Goal: Information Seeking & Learning: Find contact information

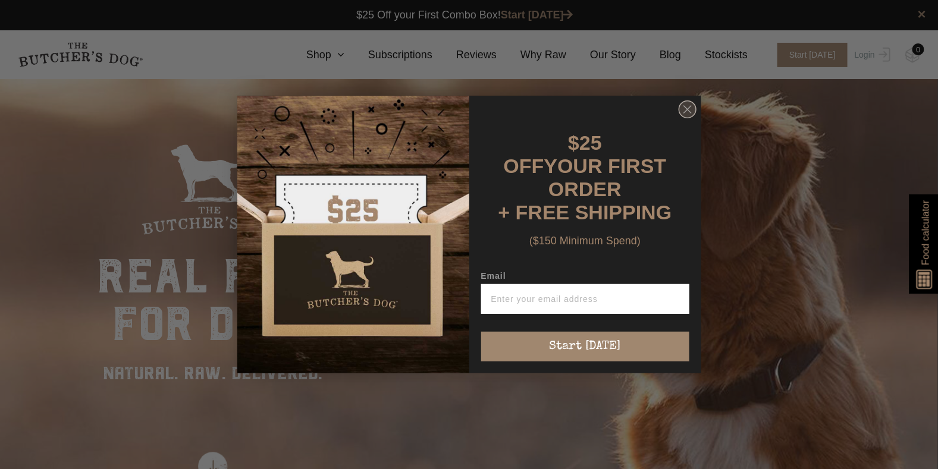
click at [685, 117] on icon "Close dialog" at bounding box center [688, 110] width 18 height 18
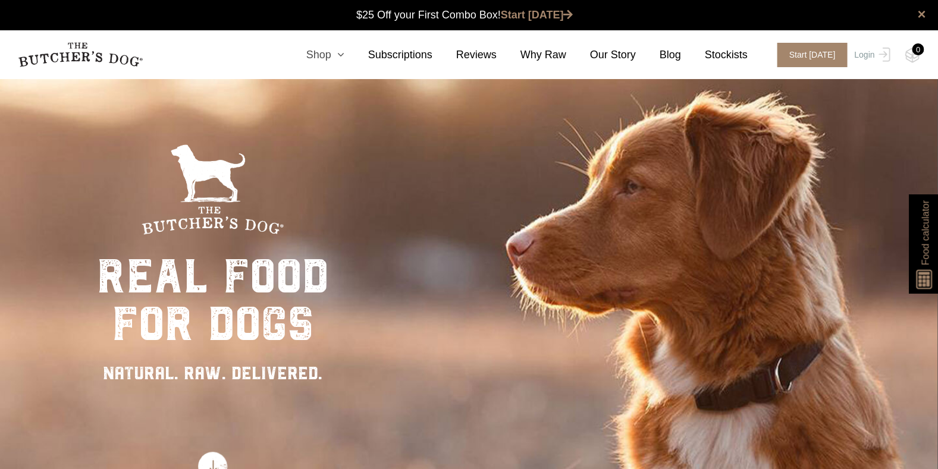
click at [334, 54] on link "Shop" at bounding box center [314, 55] width 62 height 16
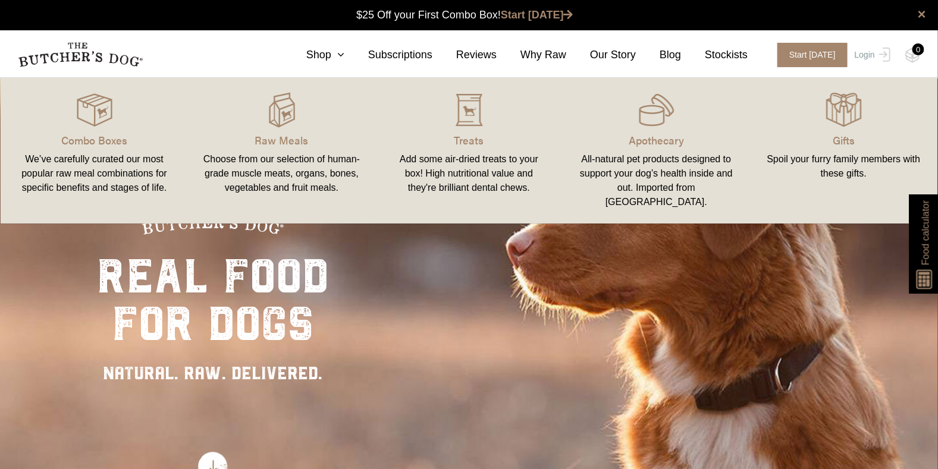
click at [634, 161] on div "All-natural pet products designed to support your dog’s health inside and out. …" at bounding box center [656, 180] width 159 height 57
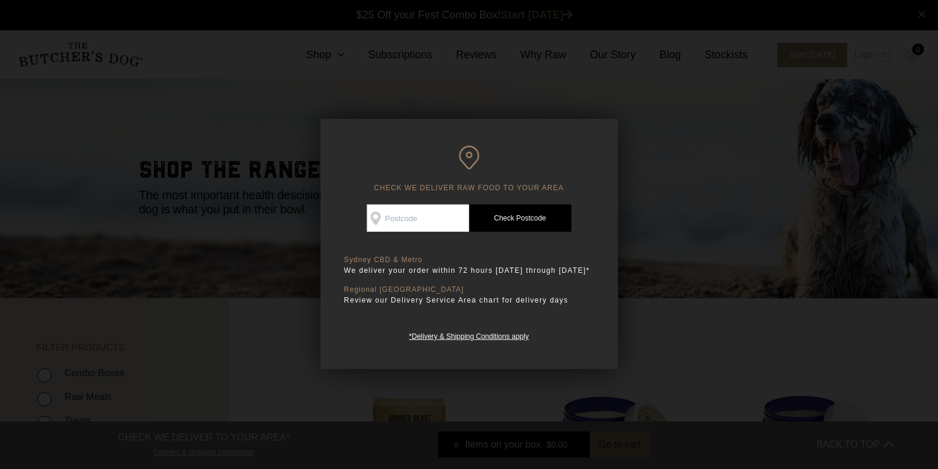
drag, startPoint x: 429, startPoint y: 211, endPoint x: 349, endPoint y: 215, distance: 80.4
click at [429, 211] on input "Check Availability At" at bounding box center [418, 218] width 102 height 27
type input "3037"
click at [538, 218] on link "Check Postcode" at bounding box center [520, 218] width 102 height 27
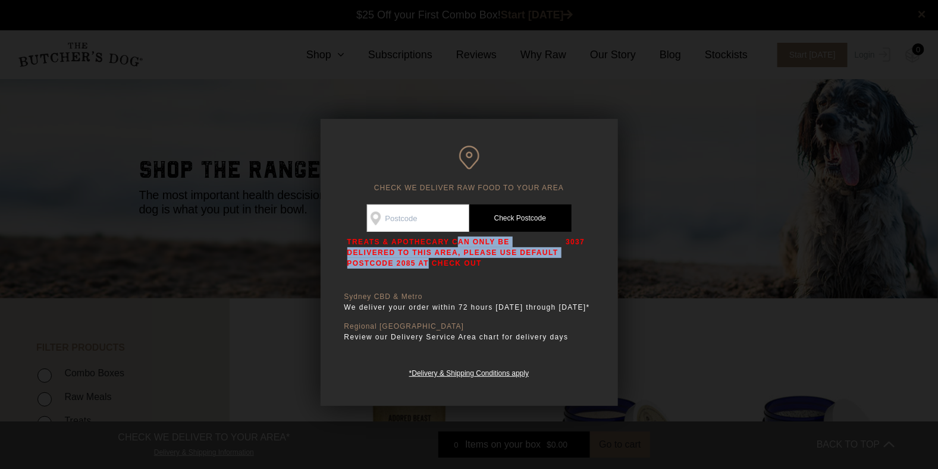
drag, startPoint x: 367, startPoint y: 239, endPoint x: 496, endPoint y: 248, distance: 128.9
click at [496, 248] on p "TREATS & APOTHECARY CAN ONLY BE DELIVERED TO THIS AREA, PLEASE USE DEFAULT POST…" at bounding box center [453, 253] width 213 height 32
drag, startPoint x: 496, startPoint y: 248, endPoint x: 635, endPoint y: 249, distance: 139.2
click at [635, 249] on div at bounding box center [469, 234] width 938 height 469
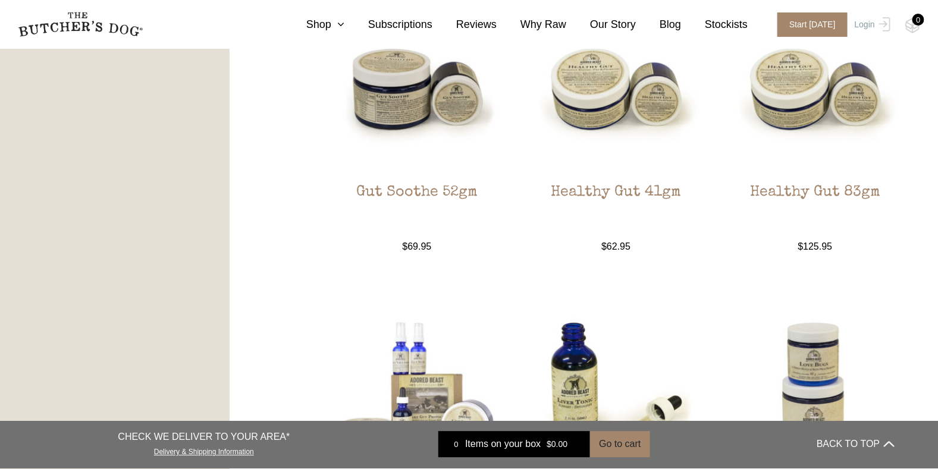
scroll to position [1309, 0]
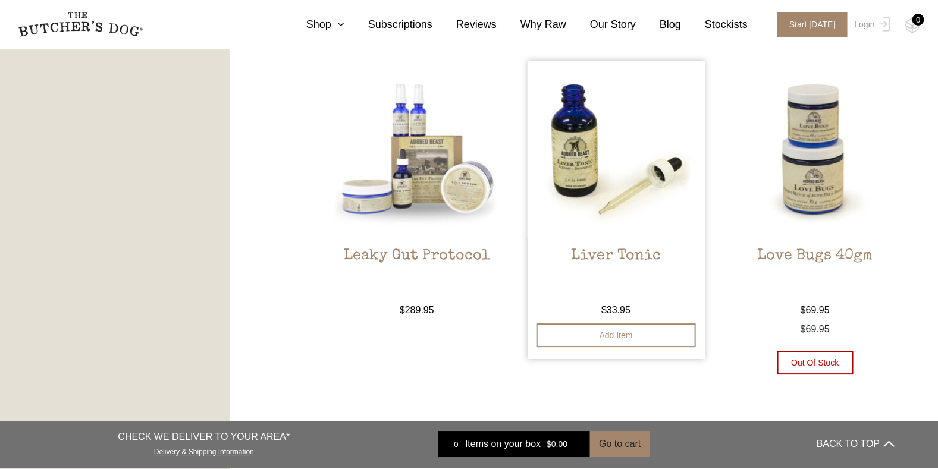
click at [570, 159] on img at bounding box center [616, 149] width 177 height 177
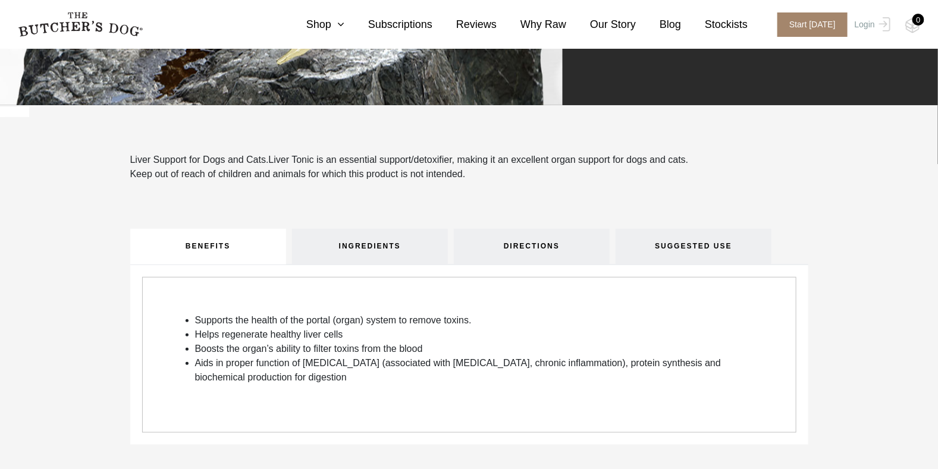
scroll to position [297, 0]
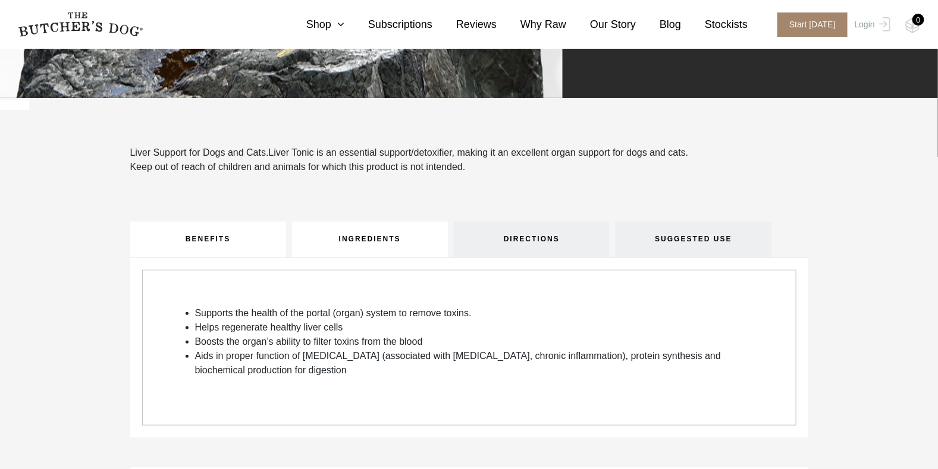
click at [386, 239] on link "INGREDIENTS" at bounding box center [370, 240] width 156 height 36
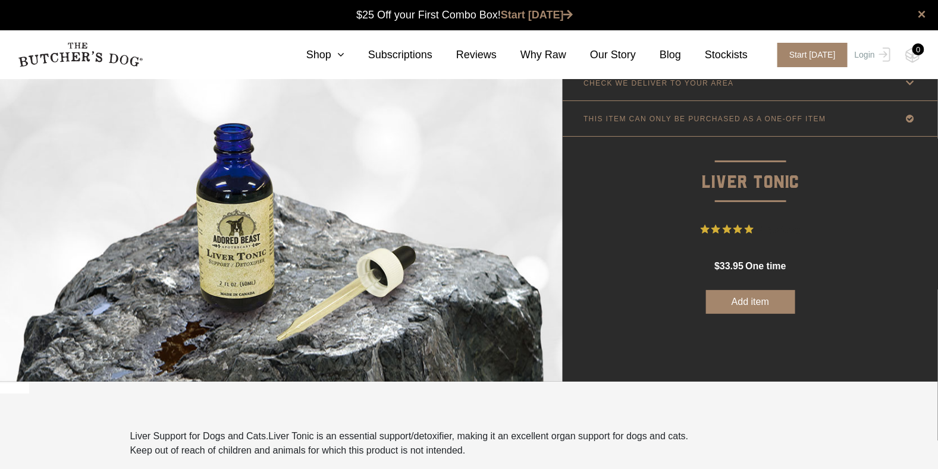
scroll to position [0, 0]
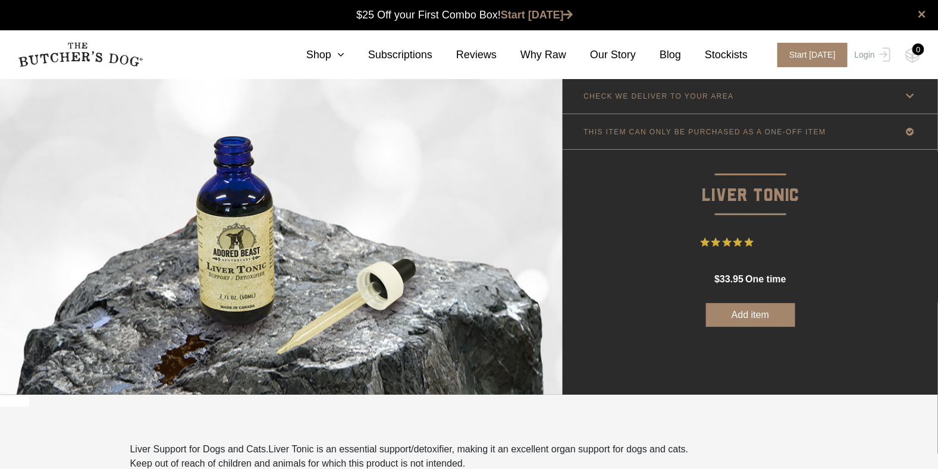
click at [801, 358] on div "CHECK WE DELIVER TO YOUR AREA Good news! We deliver to your area Change postcod…" at bounding box center [750, 237] width 375 height 317
click at [636, 275] on form "Good news! We deliver to your area Check Availability At Check Postcode TREATS …" at bounding box center [750, 220] width 375 height 213
click at [732, 55] on link "Stockists" at bounding box center [714, 55] width 67 height 16
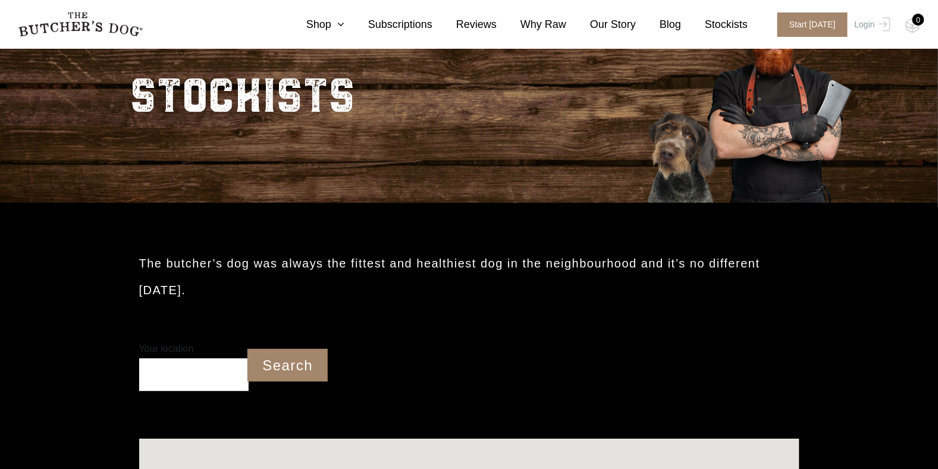
scroll to position [186, 0]
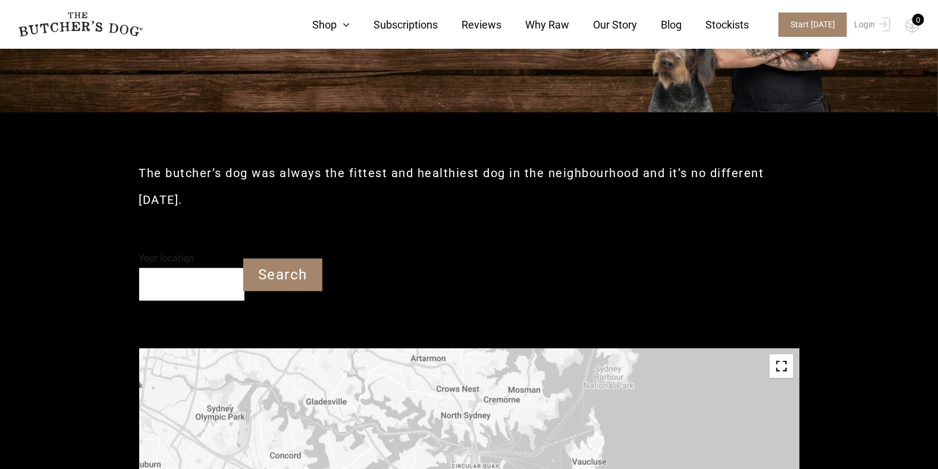
click at [215, 271] on input "Your location" at bounding box center [191, 284] width 105 height 33
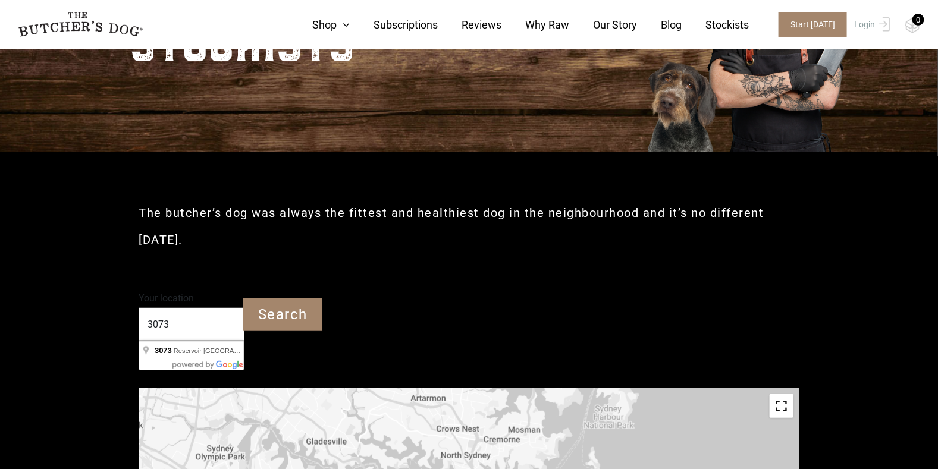
scroll to position [127, 0]
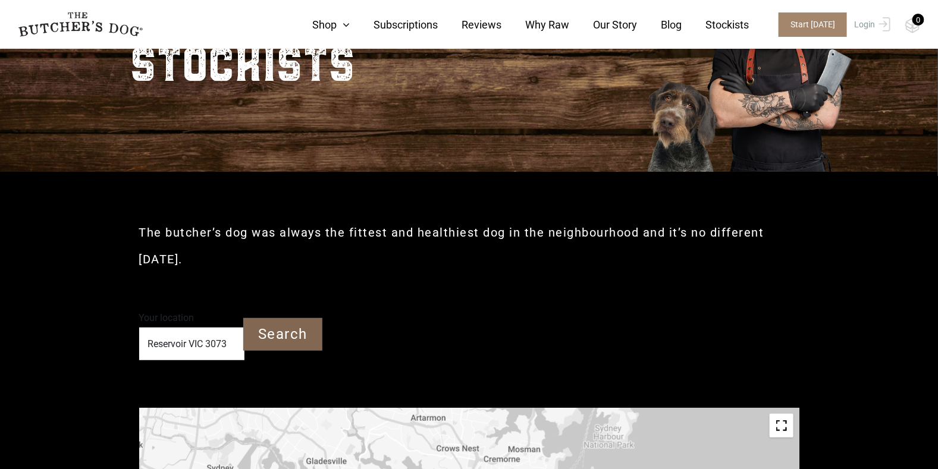
click at [282, 337] on input "Search" at bounding box center [282, 334] width 79 height 33
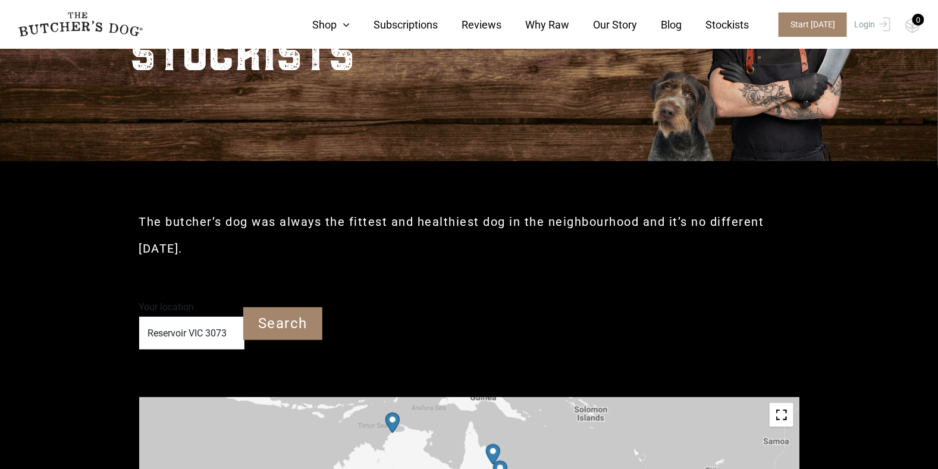
scroll to position [178, 0]
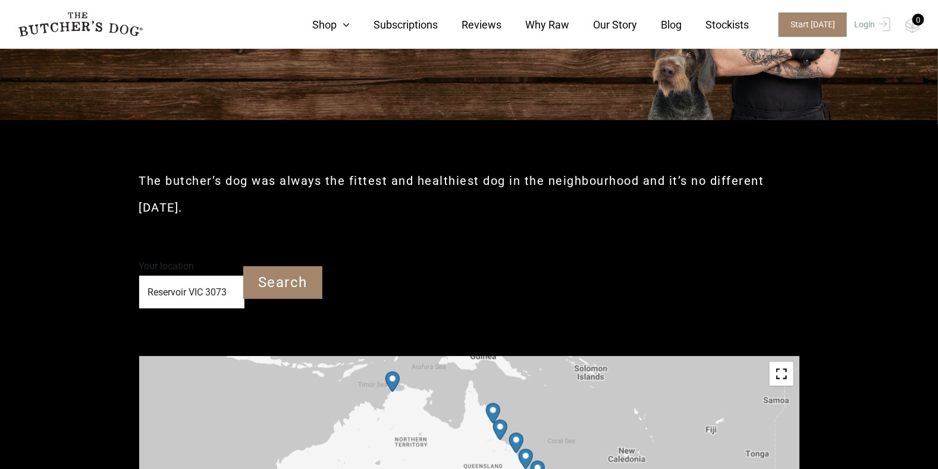
drag, startPoint x: 205, startPoint y: 291, endPoint x: 7, endPoint y: 281, distance: 198.9
type input "3073"
click at [280, 290] on input "Search" at bounding box center [282, 283] width 79 height 33
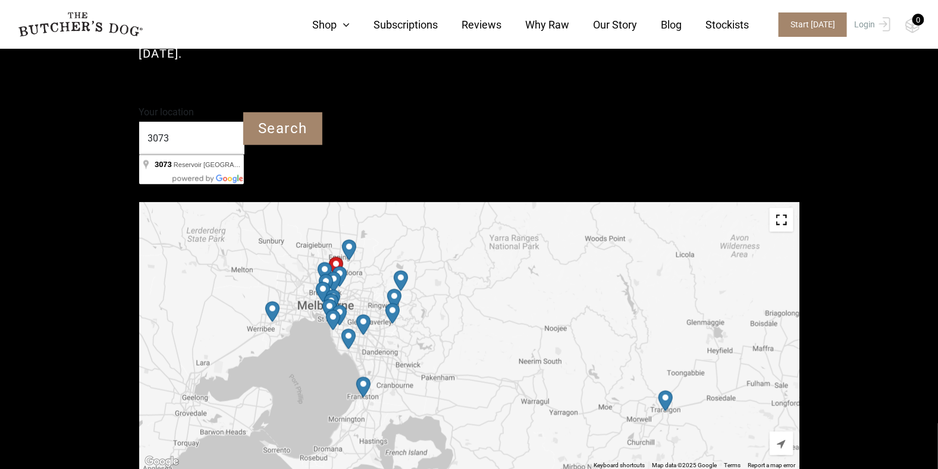
scroll to position [475, 0]
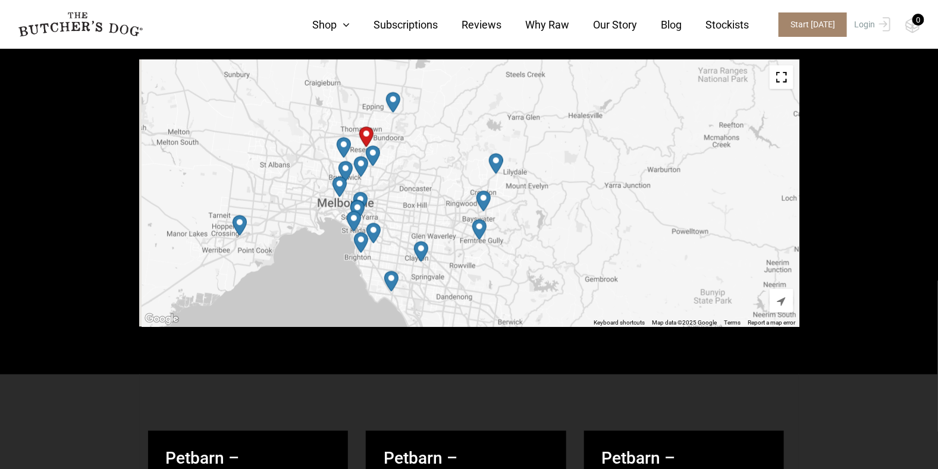
drag, startPoint x: 230, startPoint y: 142, endPoint x: 429, endPoint y: 290, distance: 247.5
click at [429, 290] on div at bounding box center [469, 193] width 660 height 268
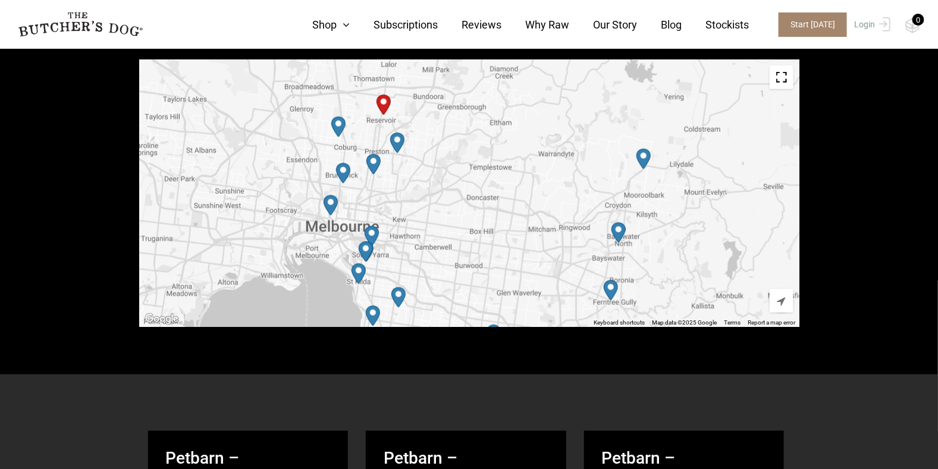
click at [375, 165] on img "Petbarn – Northcote" at bounding box center [374, 164] width 14 height 21
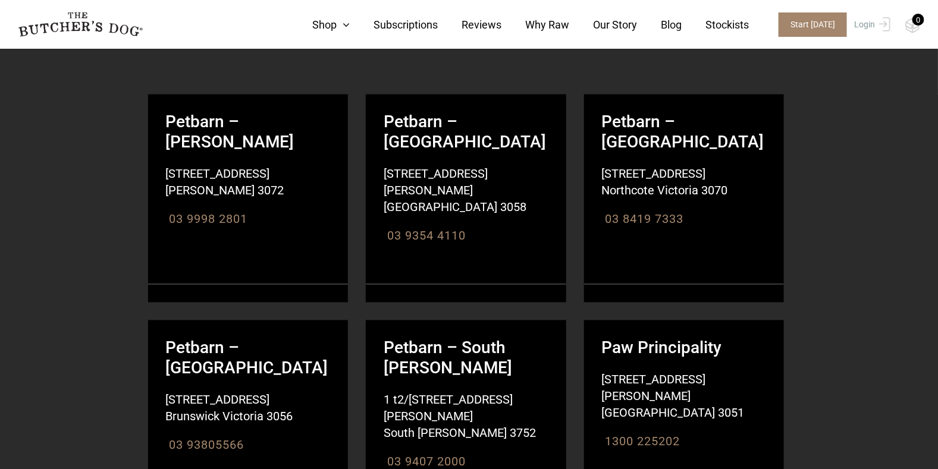
scroll to position [833, 0]
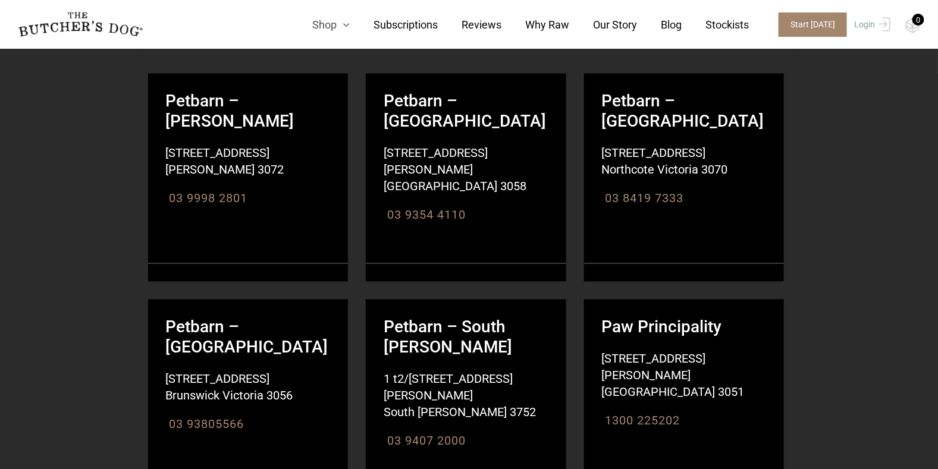
click at [331, 17] on link "Shop" at bounding box center [319, 25] width 61 height 16
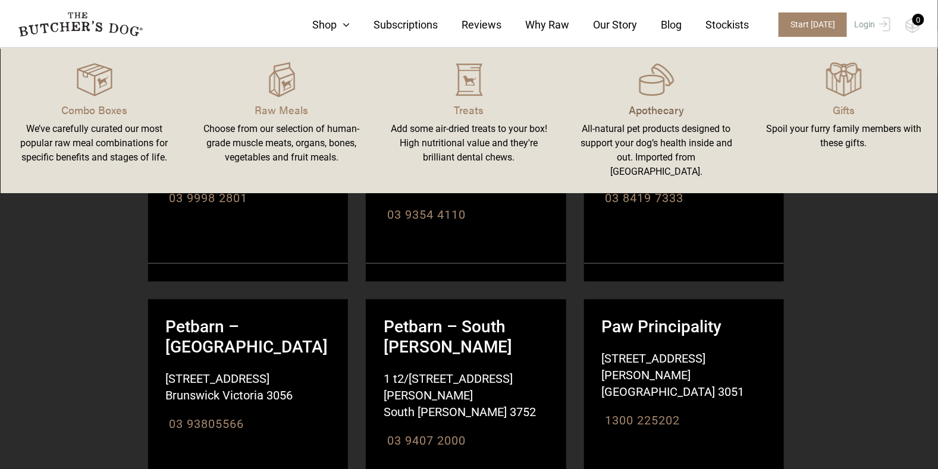
click at [638, 112] on p "Apothecary" at bounding box center [656, 110] width 159 height 16
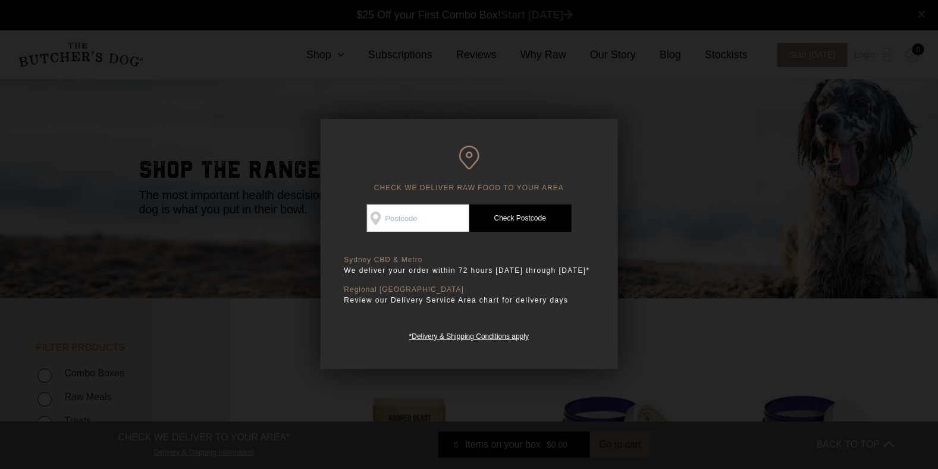
click at [665, 120] on div at bounding box center [469, 234] width 938 height 469
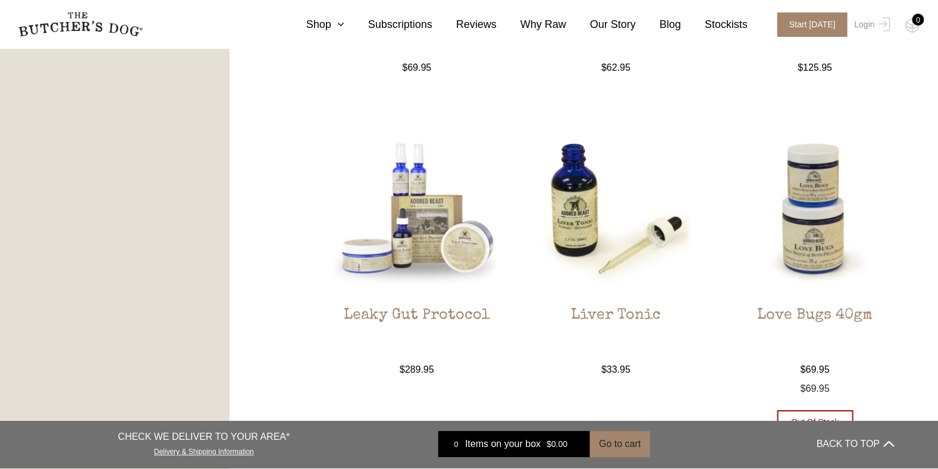
scroll to position [1309, 0]
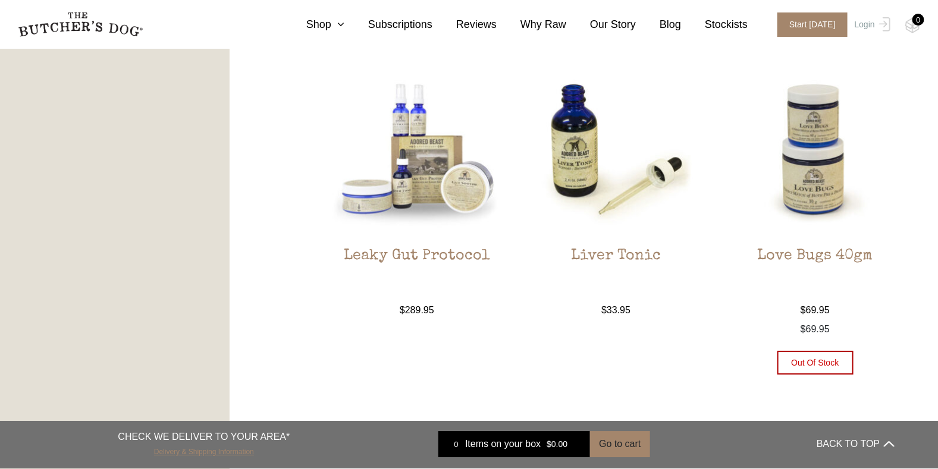
click at [240, 453] on link "Delivery & Shipping Information" at bounding box center [204, 451] width 100 height 11
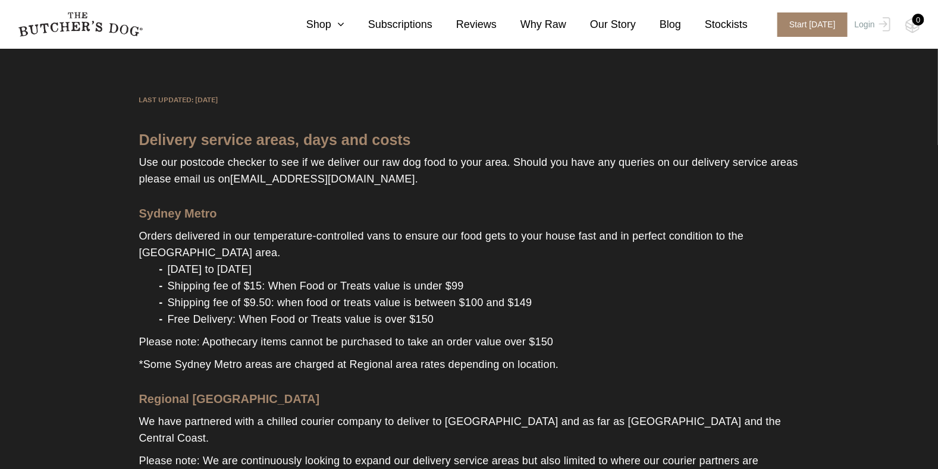
scroll to position [178, 0]
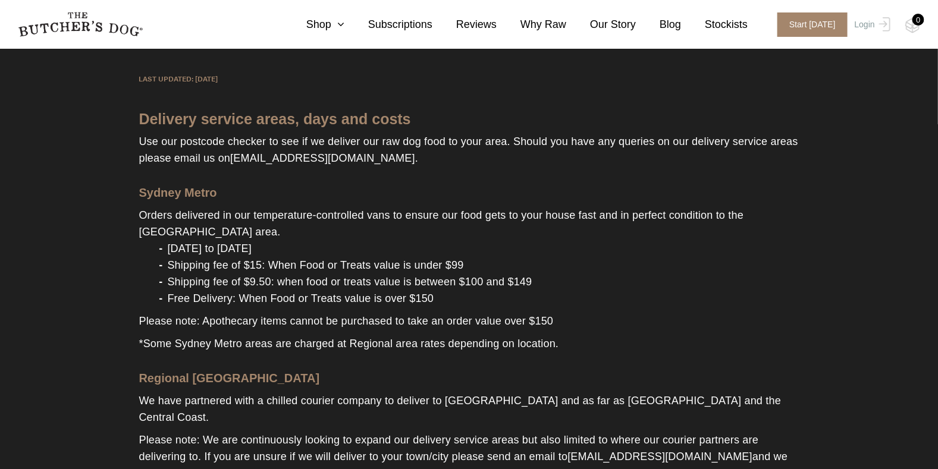
click at [626, 317] on p "Please note: Apothecary items cannot be purchased to take an order value over $…" at bounding box center [469, 318] width 660 height 23
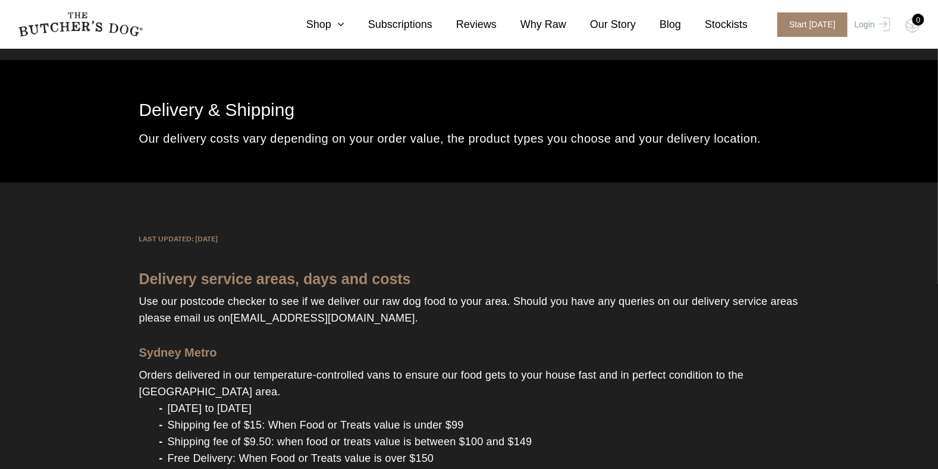
scroll to position [0, 0]
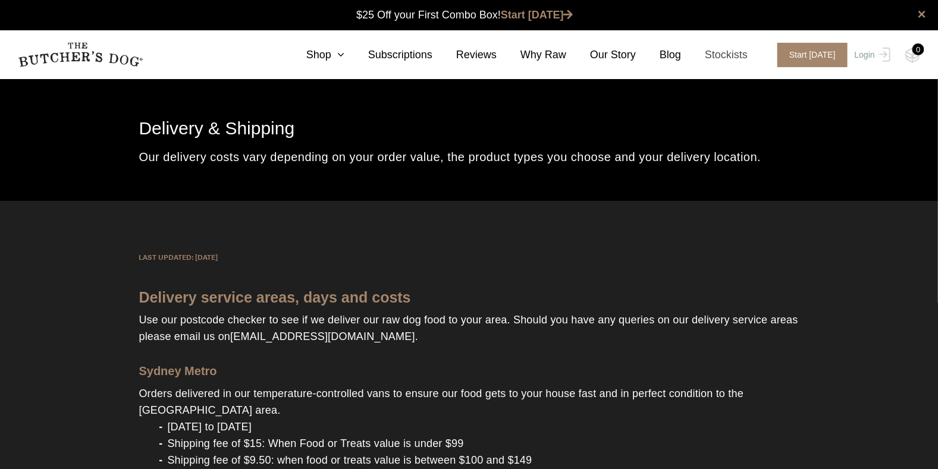
click at [747, 56] on link "Stockists" at bounding box center [714, 55] width 67 height 16
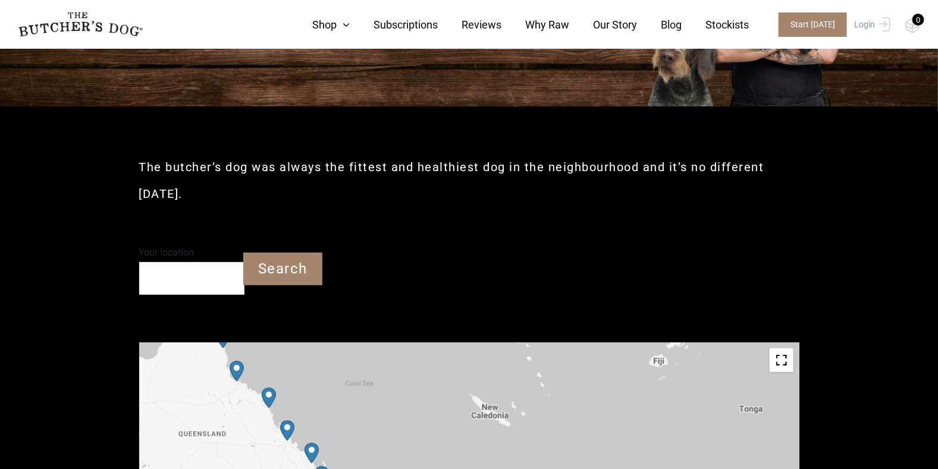
scroll to position [127, 0]
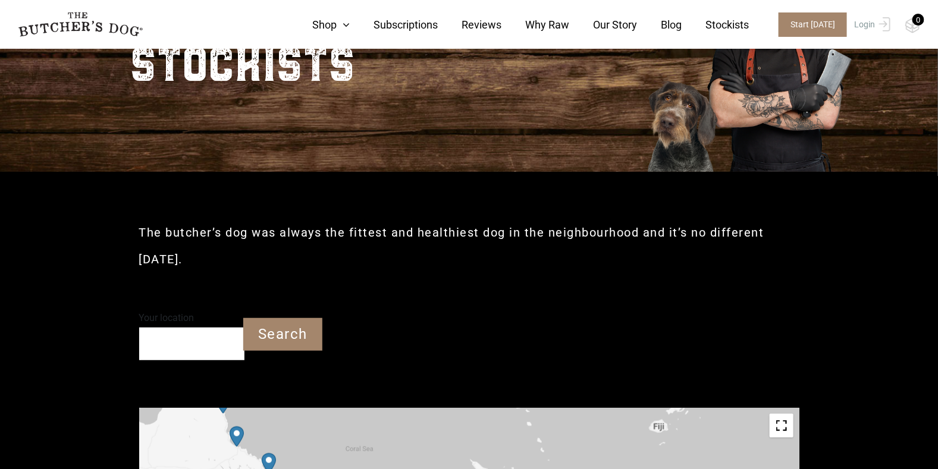
click at [181, 349] on input "Your location" at bounding box center [191, 344] width 105 height 33
type input "c"
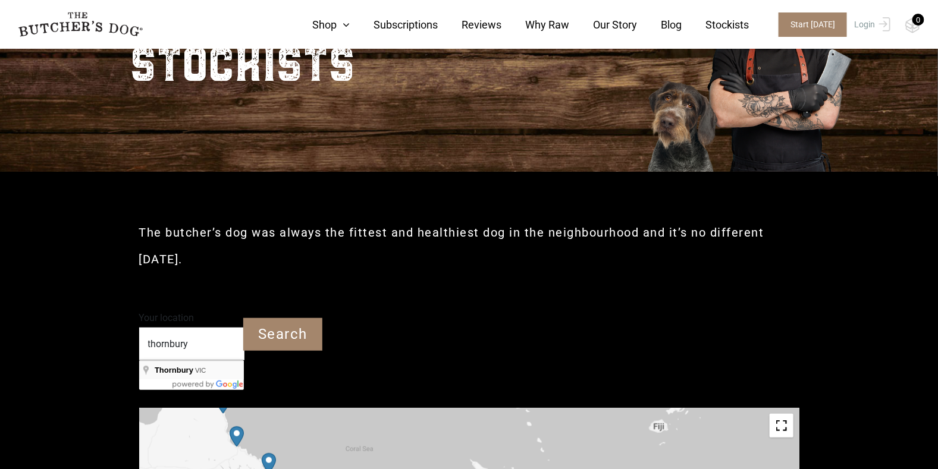
type input "Thornbury [GEOGRAPHIC_DATA]"
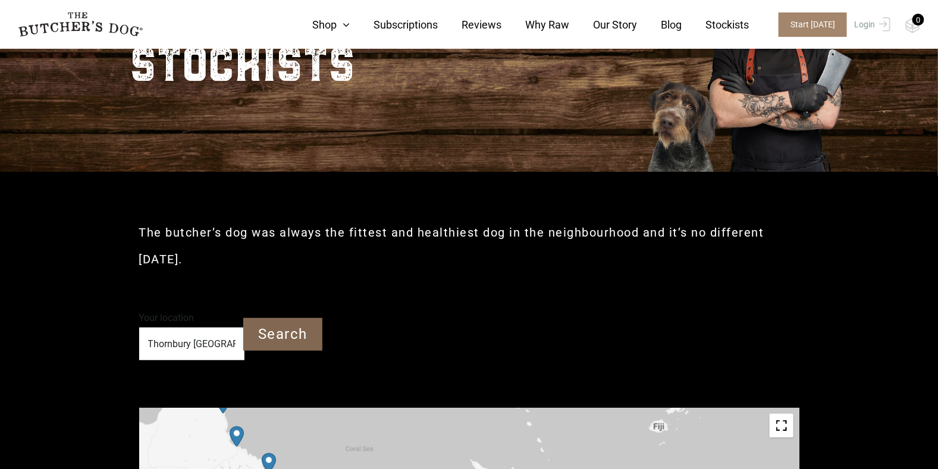
click at [267, 325] on input "Search" at bounding box center [282, 334] width 79 height 33
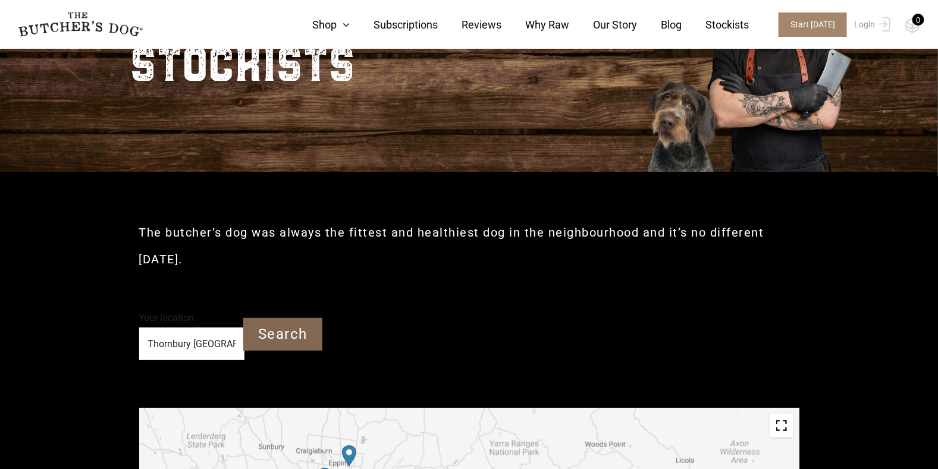
click at [297, 328] on input "Search" at bounding box center [282, 334] width 79 height 33
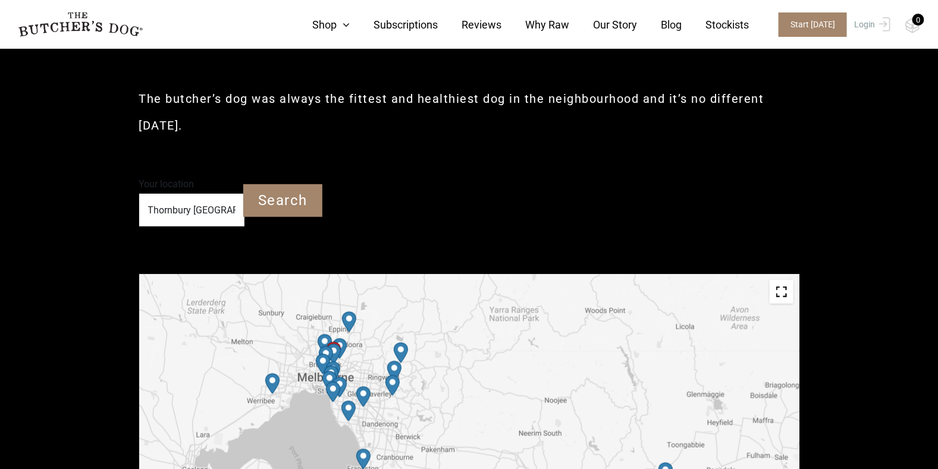
scroll to position [365, 0]
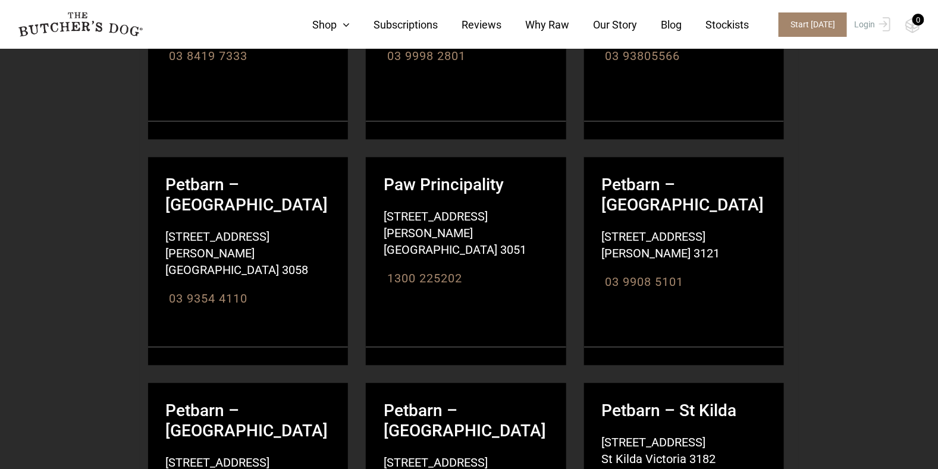
scroll to position [841, 0]
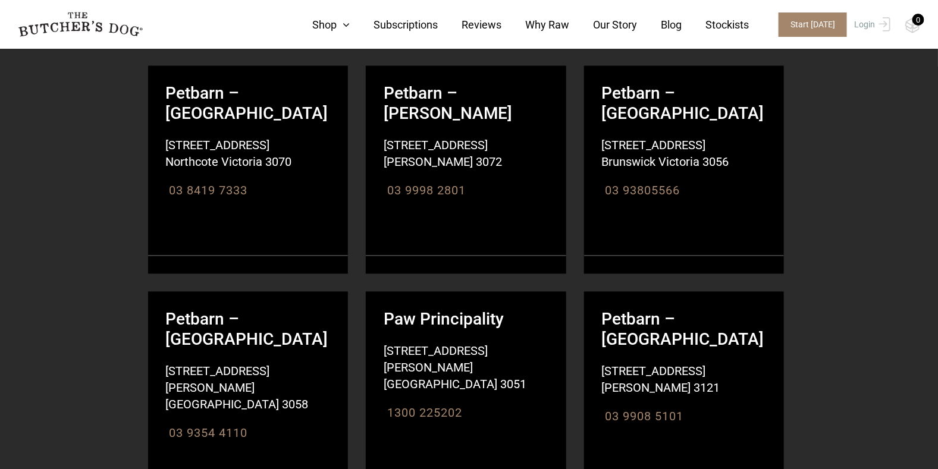
click at [500, 396] on div "Paw Principality [STREET_ADDRESS][PERSON_NAME] [GEOGRAPHIC_DATA] 3051 [GEOGRAPH…" at bounding box center [466, 357] width 201 height 130
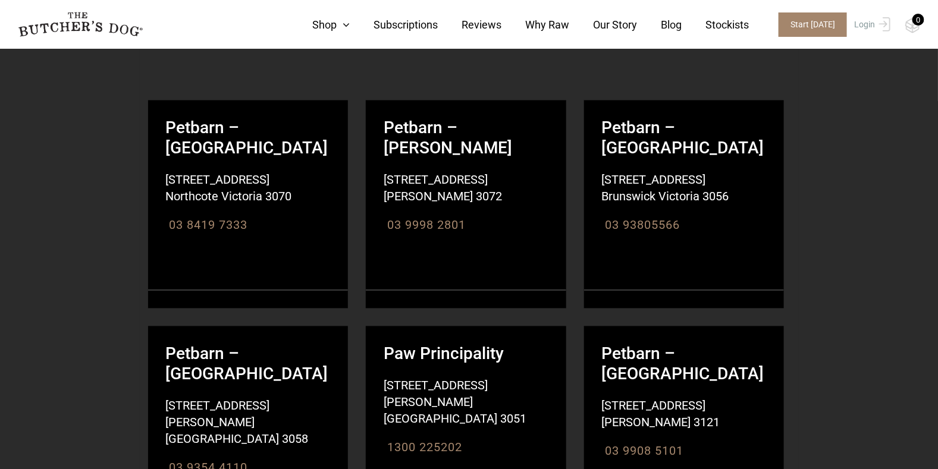
scroll to position [722, 0]
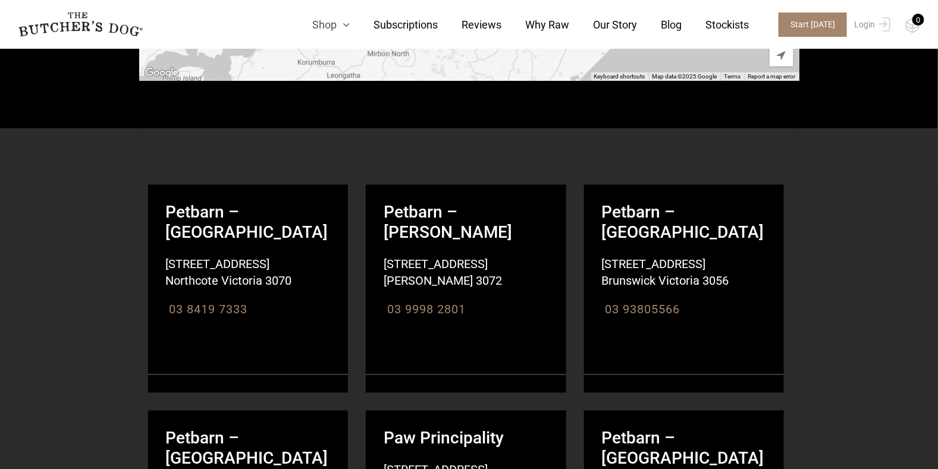
click at [332, 23] on link "Shop" at bounding box center [319, 25] width 61 height 16
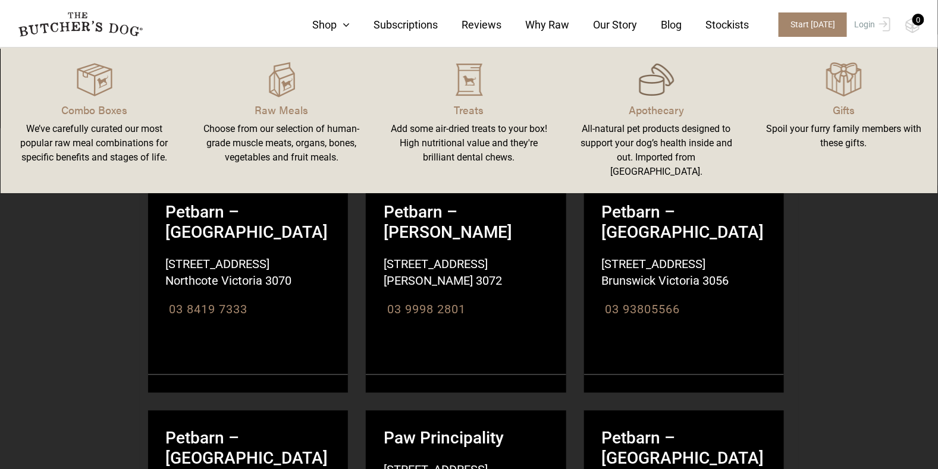
click at [656, 87] on img at bounding box center [657, 80] width 36 height 36
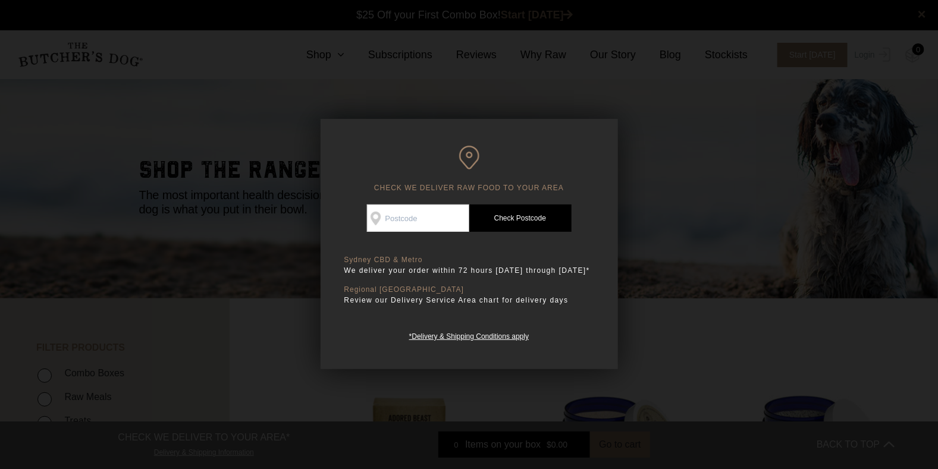
click at [438, 218] on input "Check Availability At" at bounding box center [418, 218] width 102 height 27
click at [443, 342] on div "CHECK WE DELIVER RAW FOOD TO YOUR AREA Good news! We deliver to your area Check…" at bounding box center [469, 244] width 297 height 250
click at [444, 337] on link "*Delivery & Shipping Conditions apply" at bounding box center [469, 335] width 120 height 11
click at [405, 222] on input "Check Availability At" at bounding box center [418, 218] width 102 height 27
type input "3037"
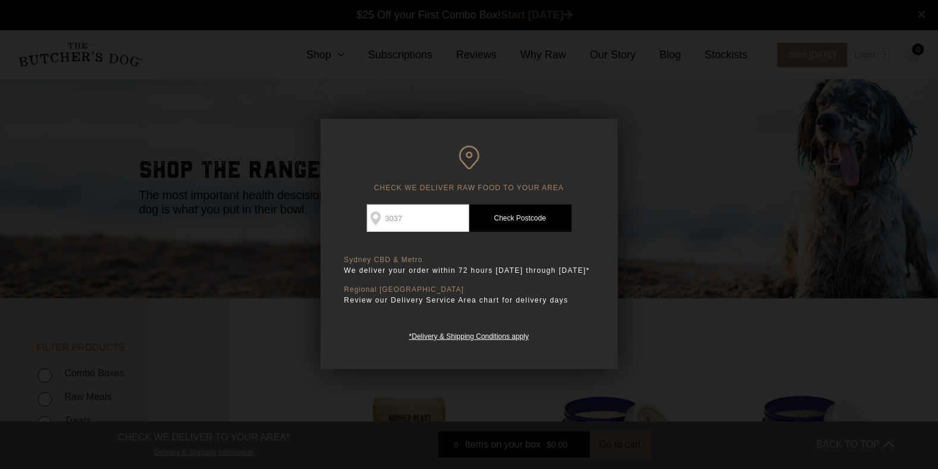
click at [547, 223] on link "Check Postcode" at bounding box center [520, 218] width 102 height 27
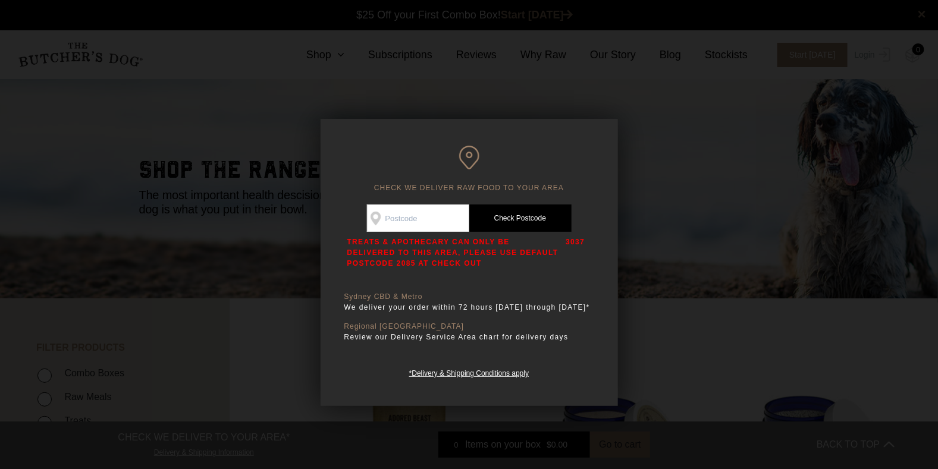
drag, startPoint x: 369, startPoint y: 261, endPoint x: 424, endPoint y: 262, distance: 54.8
click at [424, 262] on p "TREATS & APOTHECARY CAN ONLY BE DELIVERED TO THIS AREA, PLEASE USE DEFAULT POST…" at bounding box center [453, 253] width 213 height 32
click at [181, 182] on div at bounding box center [469, 234] width 938 height 469
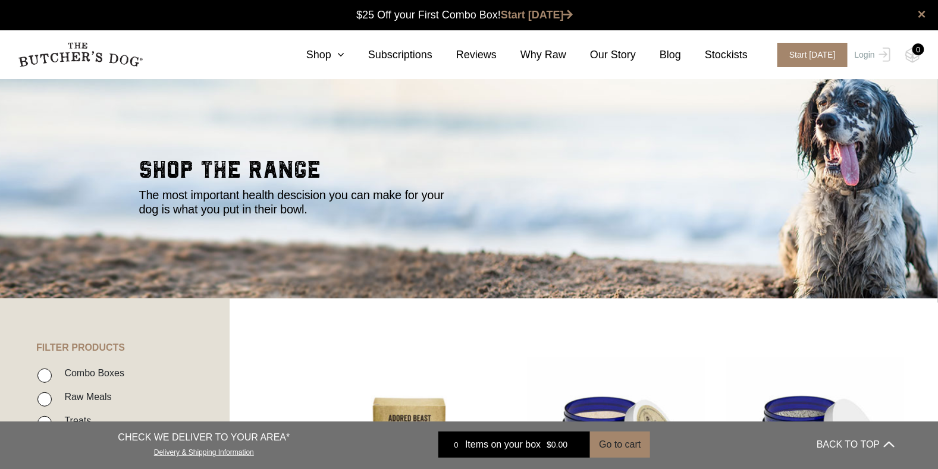
click at [173, 111] on section "shop the range The most important health descision you can make for your dog is…" at bounding box center [469, 189] width 938 height 220
